Goal: Transaction & Acquisition: Purchase product/service

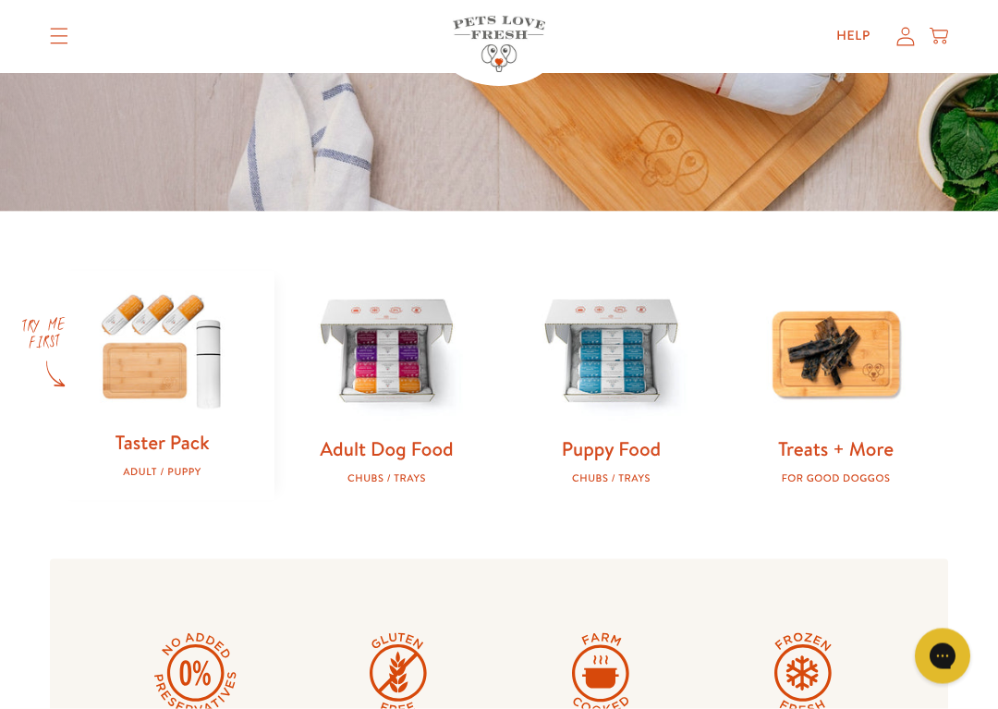
scroll to position [403, 0]
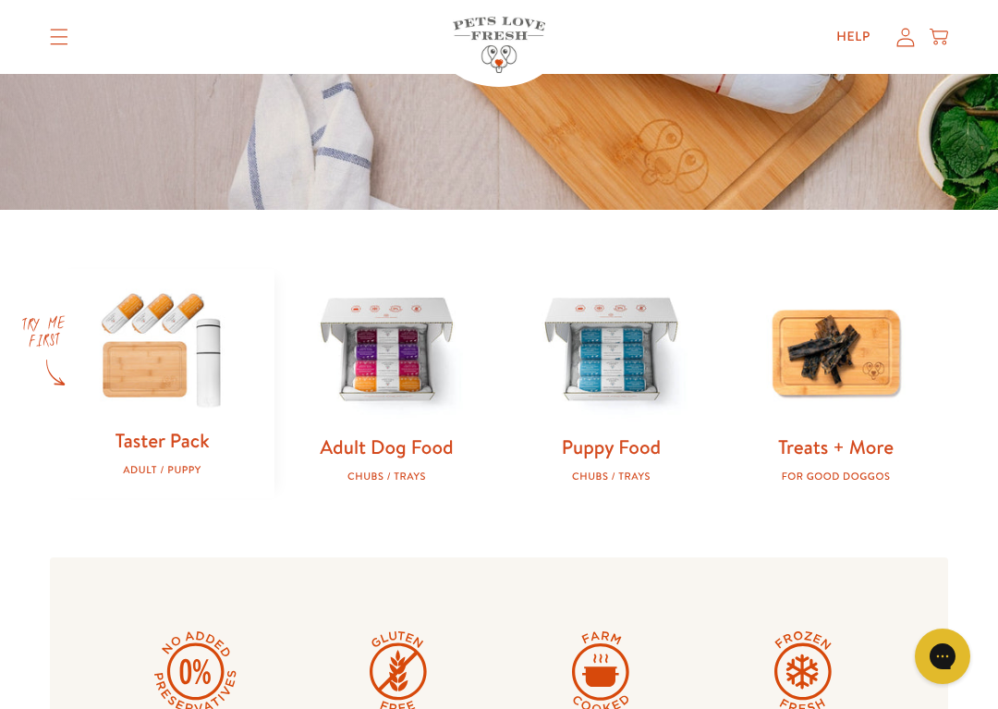
click at [205, 430] on link "Taster Pack" at bounding box center [162, 440] width 94 height 27
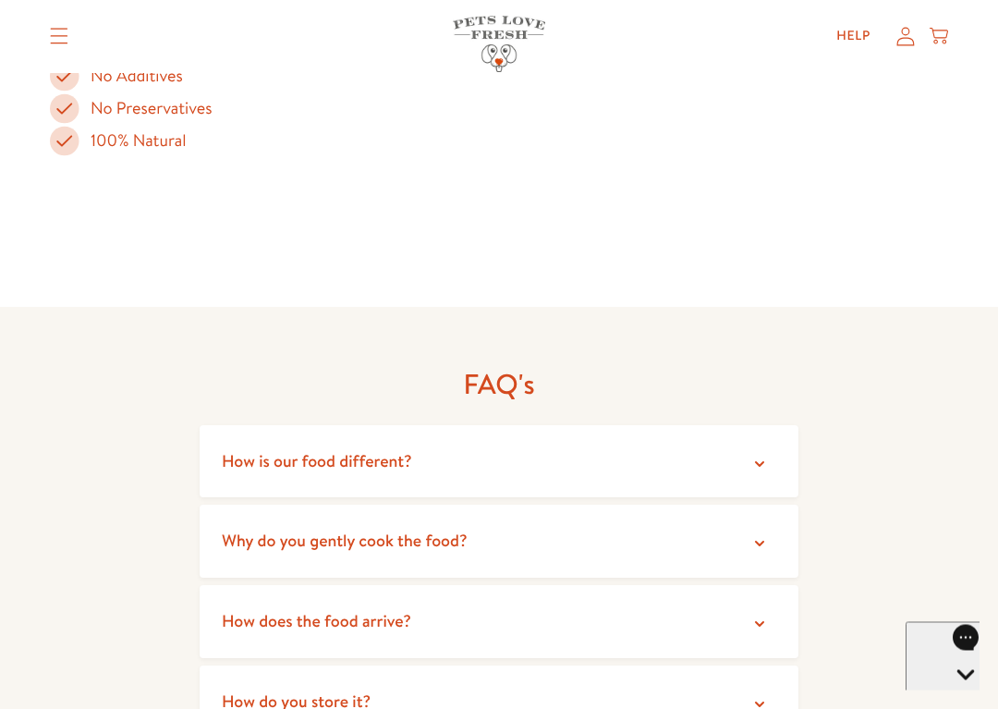
scroll to position [2979, 0]
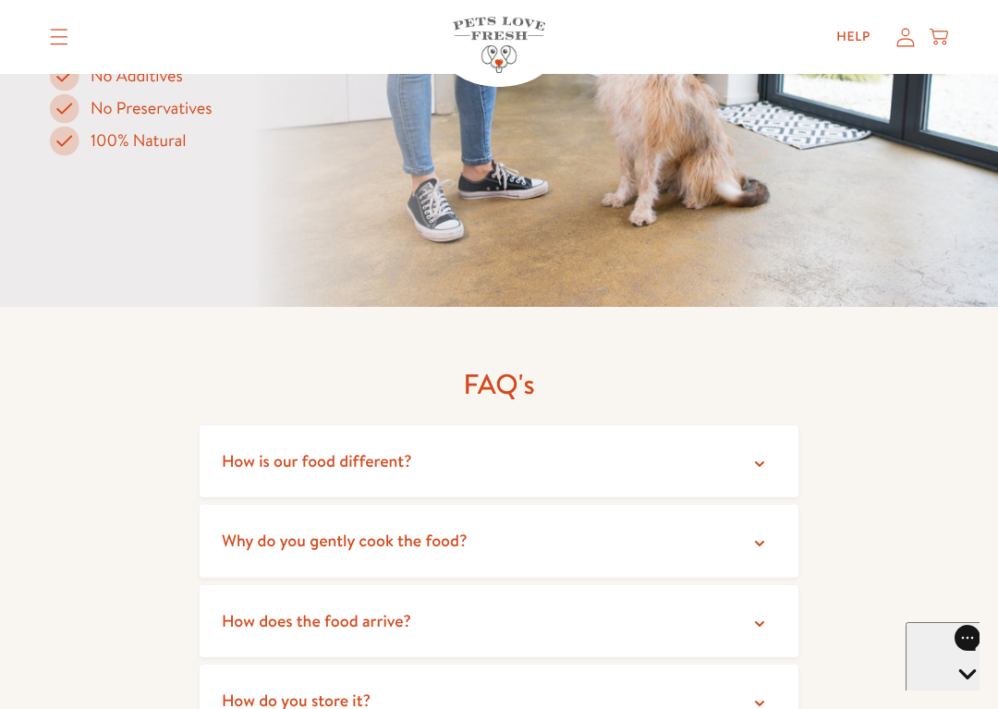
click at [757, 540] on icon at bounding box center [759, 543] width 9 height 6
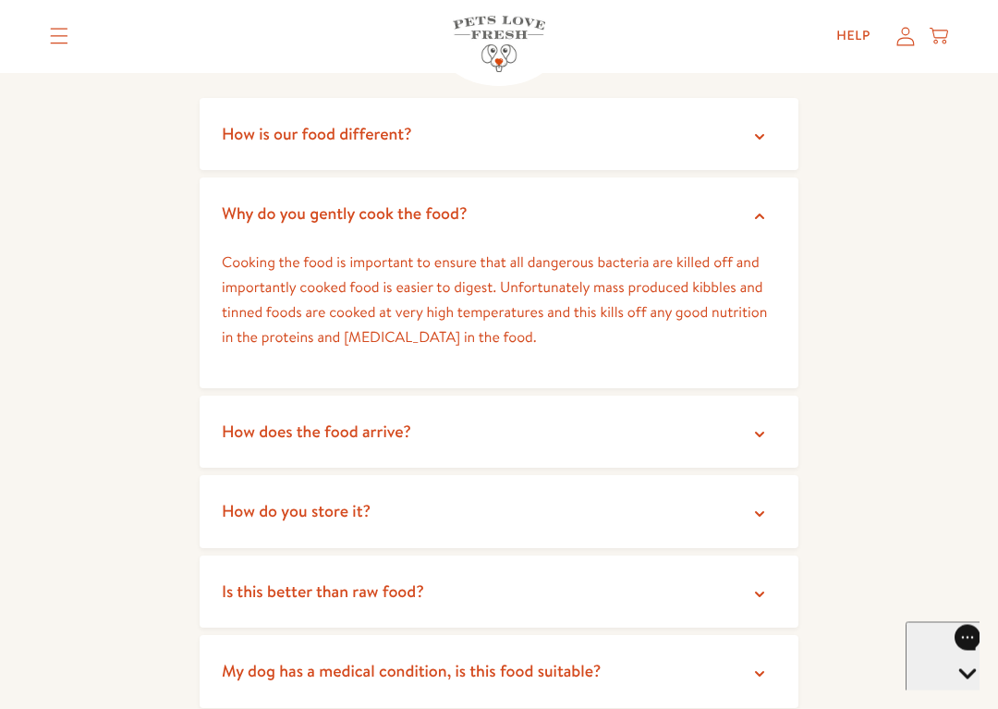
scroll to position [3306, 0]
click at [764, 398] on summary "How does the food arrive?" at bounding box center [499, 431] width 599 height 73
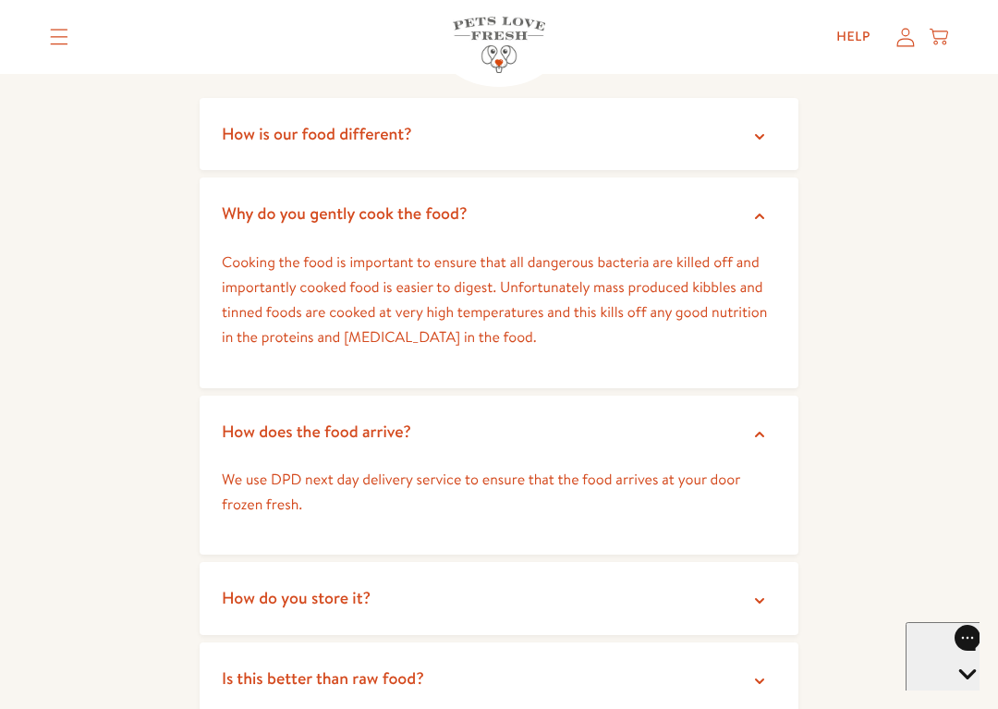
click at [763, 564] on summary "How do you store it?" at bounding box center [499, 598] width 599 height 73
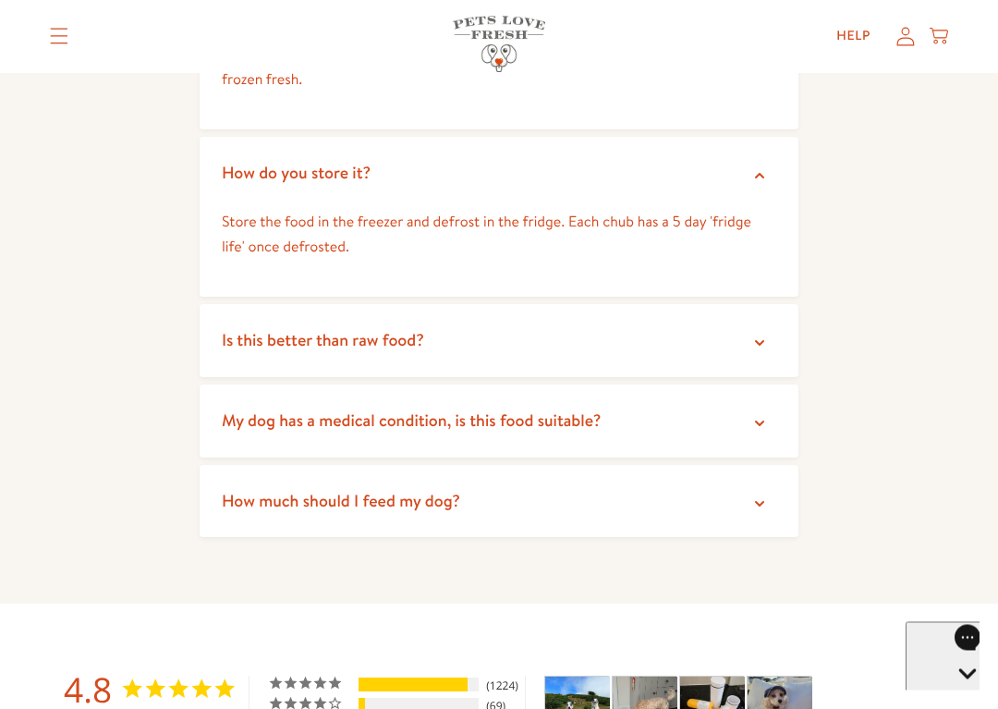
scroll to position [3732, 0]
click at [766, 333] on icon at bounding box center [759, 342] width 18 height 18
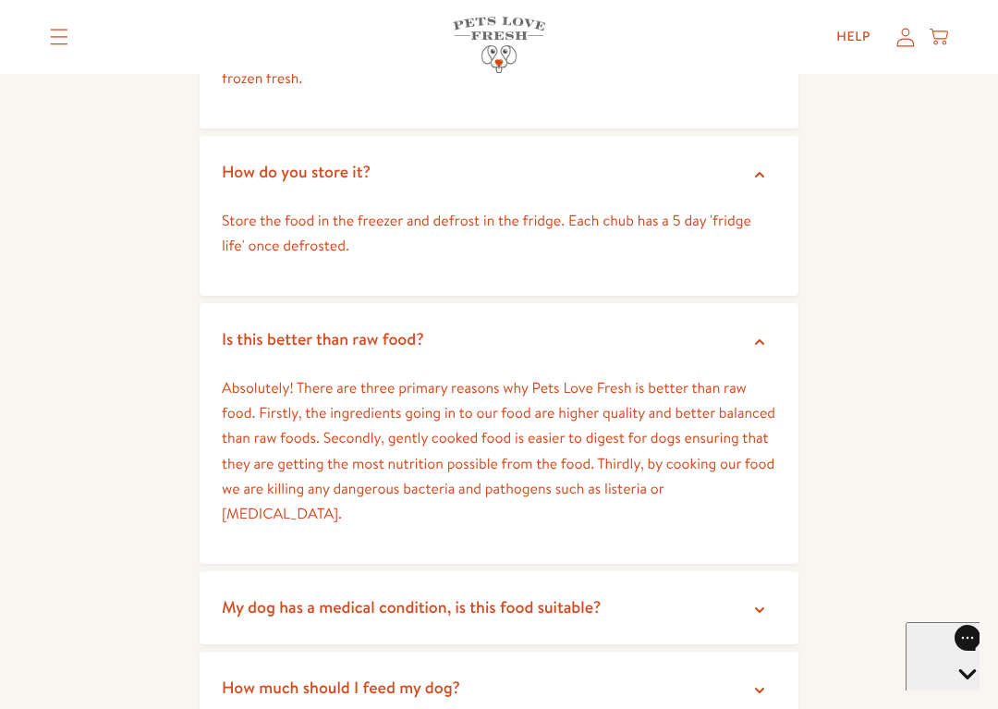
click at [758, 600] on icon at bounding box center [759, 609] width 18 height 18
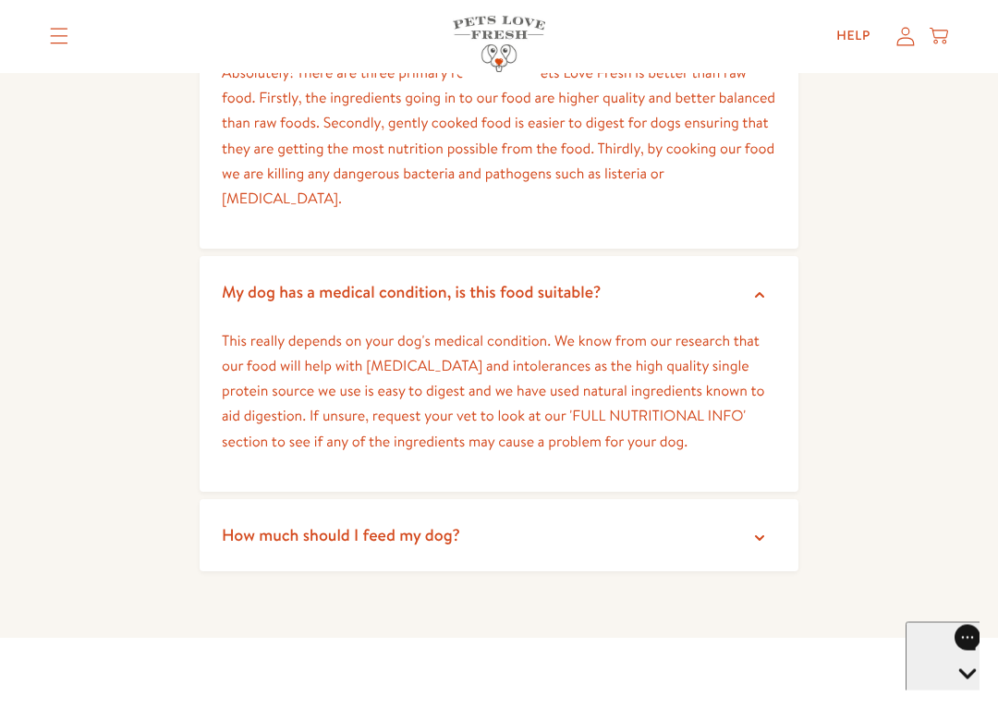
scroll to position [4047, 0]
click at [753, 528] on icon at bounding box center [759, 537] width 18 height 18
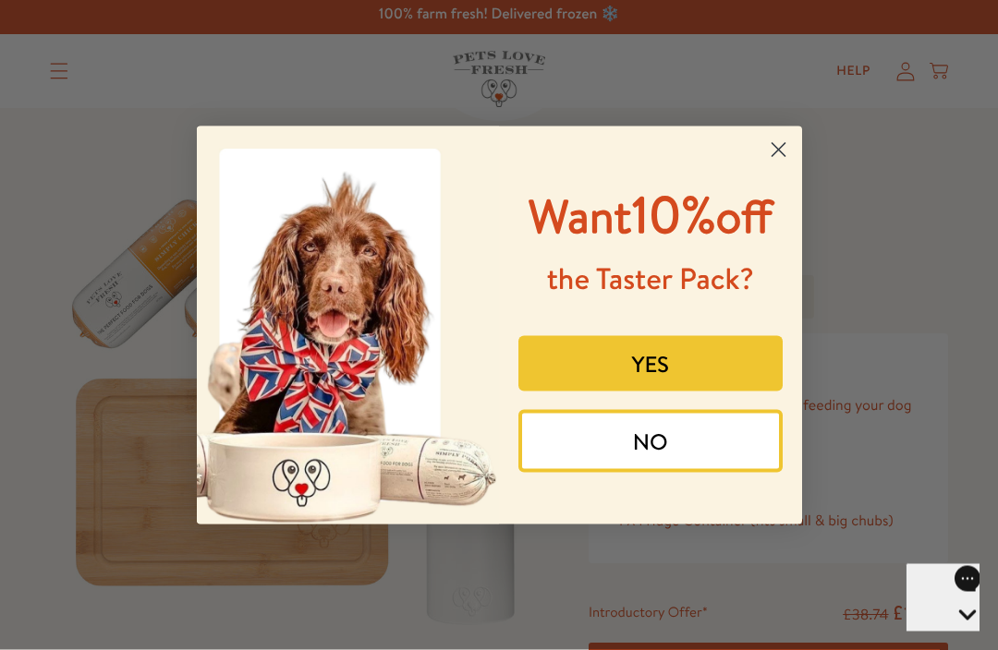
scroll to position [0, 0]
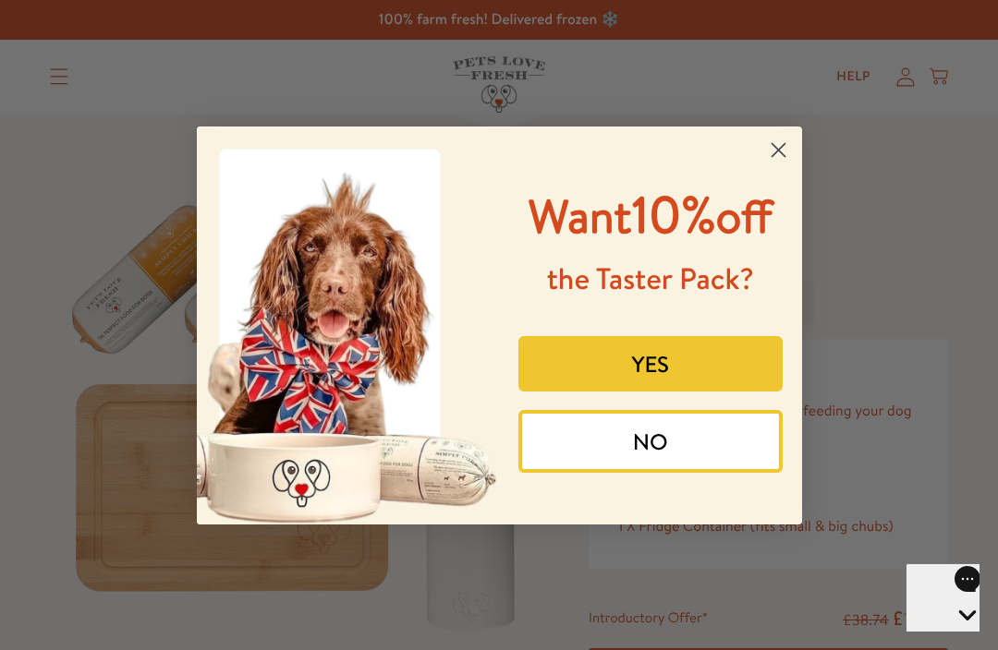
click at [779, 134] on circle "Close dialog" at bounding box center [777, 149] width 30 height 30
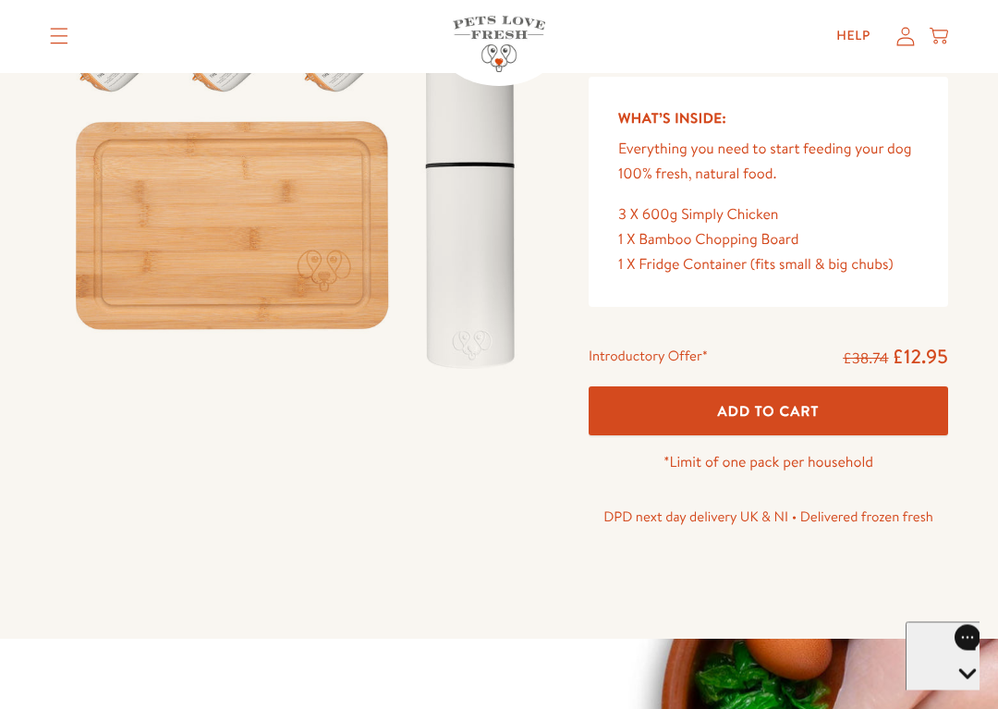
scroll to position [265, 0]
